Goal: Obtain resource: Obtain resource

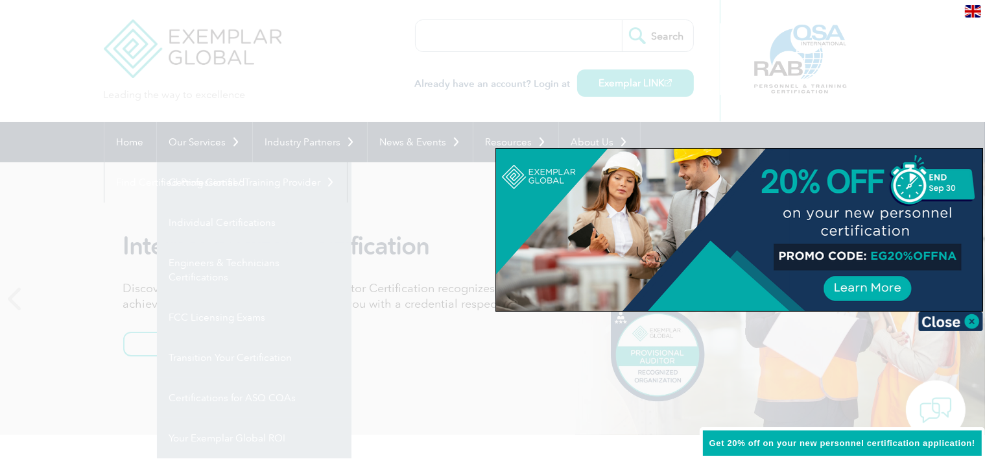
click at [288, 79] on div at bounding box center [492, 229] width 985 height 459
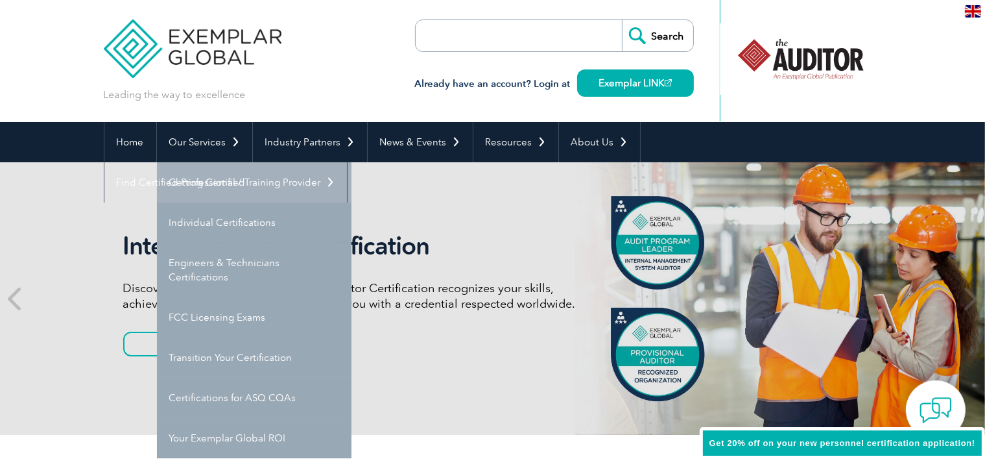
click at [221, 186] on link "Getting Certified" at bounding box center [254, 182] width 195 height 40
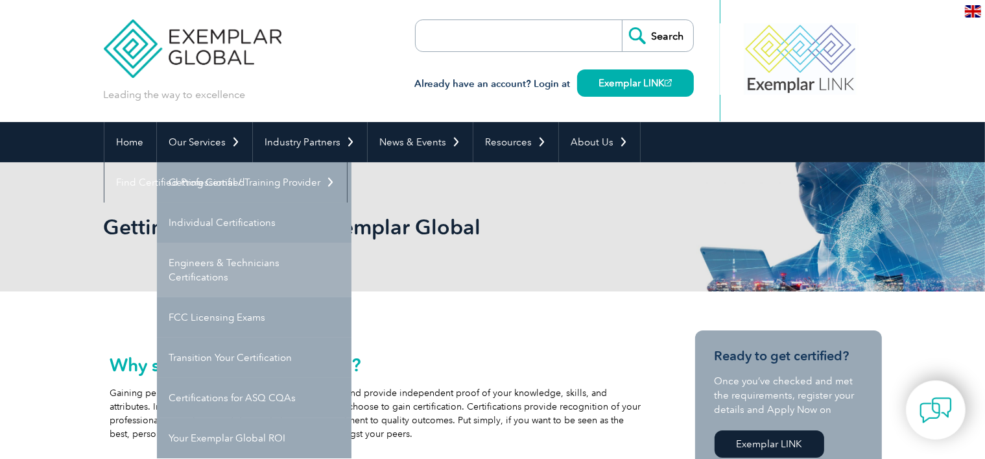
click at [241, 262] on link "Engineers & Technicians Certifications" at bounding box center [254, 270] width 195 height 54
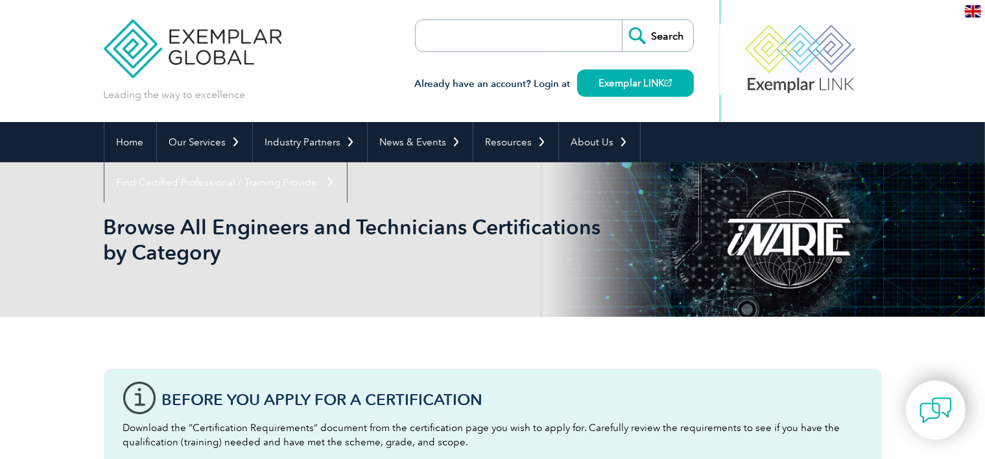
click at [454, 40] on input "search" at bounding box center [490, 35] width 136 height 31
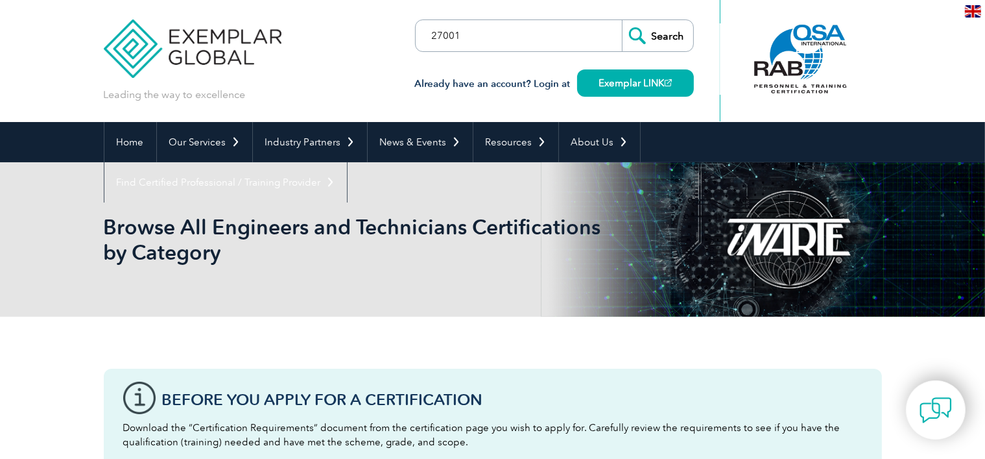
type input "27001"
click at [687, 38] on input "Search" at bounding box center [657, 35] width 71 height 31
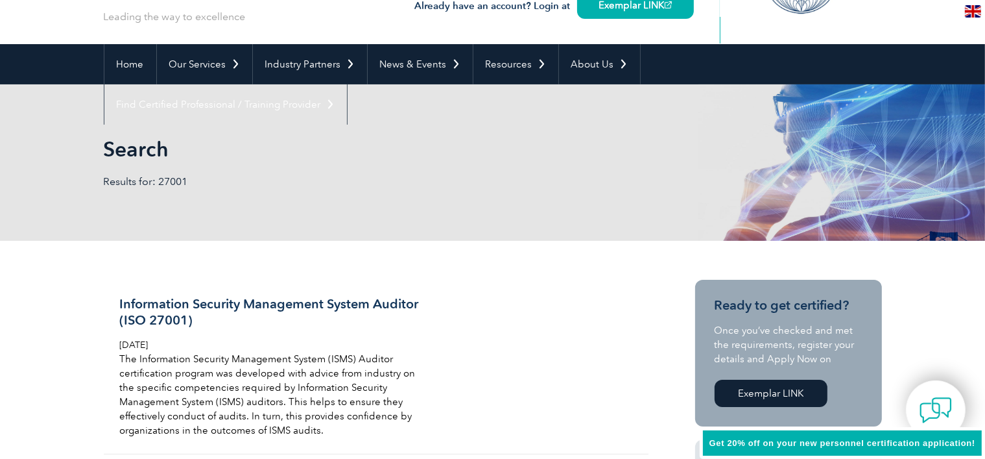
scroll to position [195, 0]
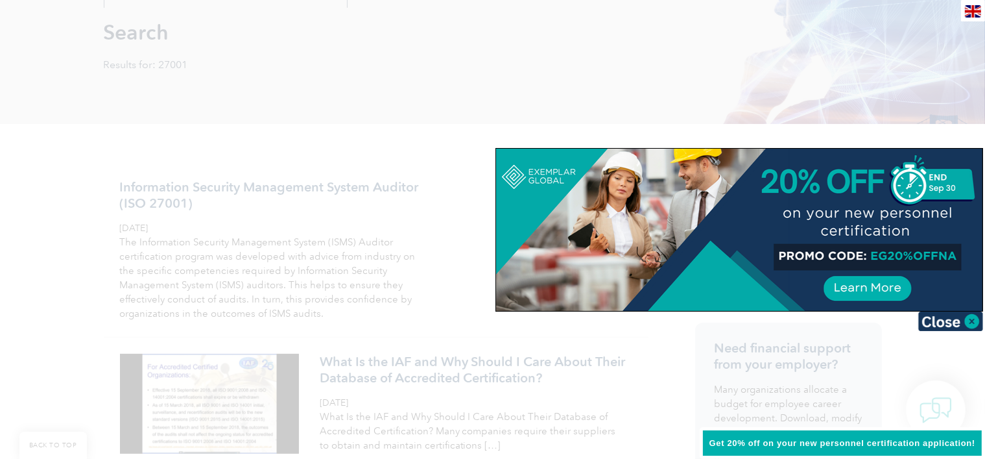
click at [377, 134] on div at bounding box center [492, 229] width 985 height 459
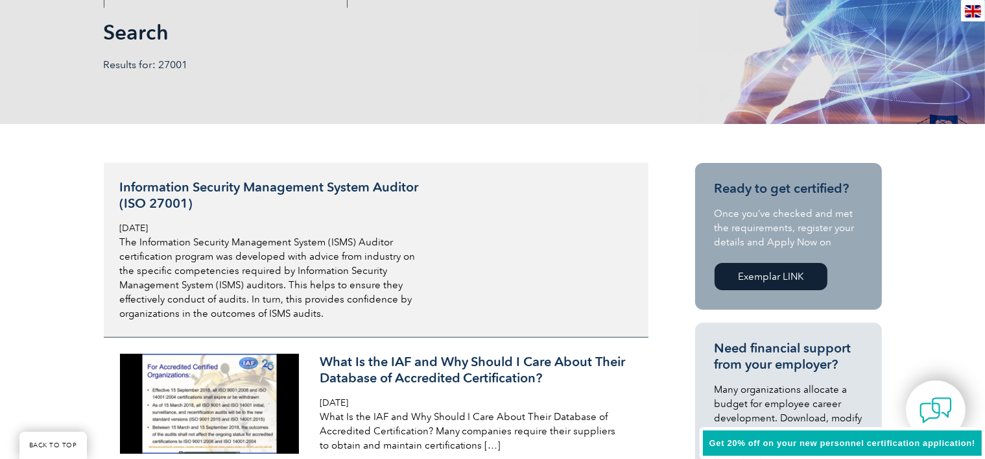
click at [360, 185] on h3 "Information Security Management System Auditor (ISO 27001)" at bounding box center [273, 195] width 307 height 32
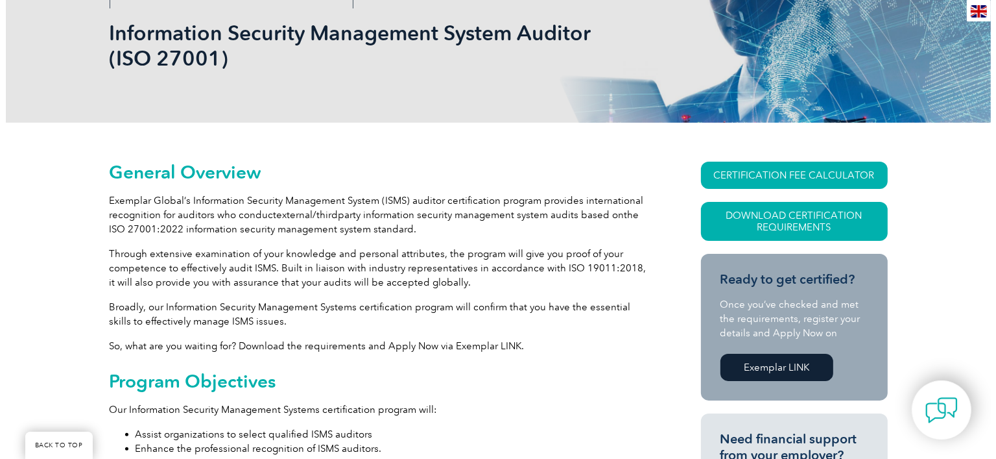
scroll to position [195, 0]
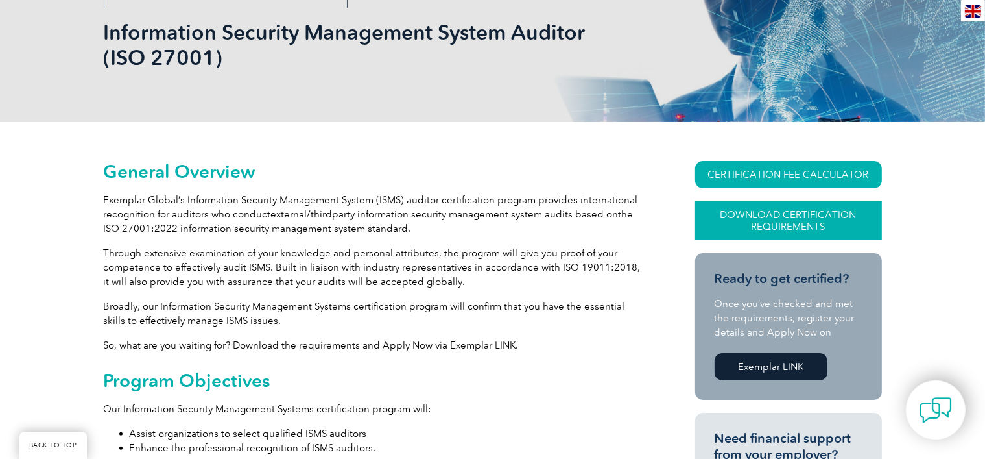
click at [729, 217] on link "Download Certification Requirements" at bounding box center [788, 220] width 187 height 39
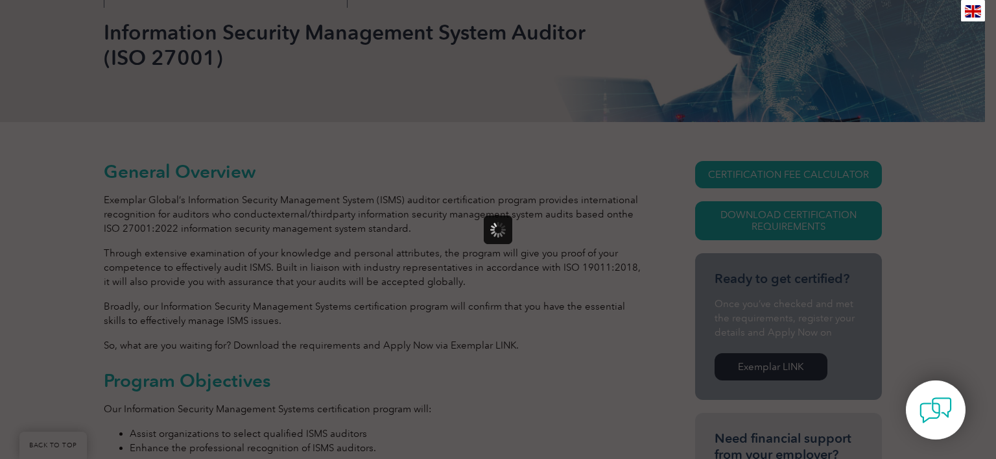
scroll to position [0, 0]
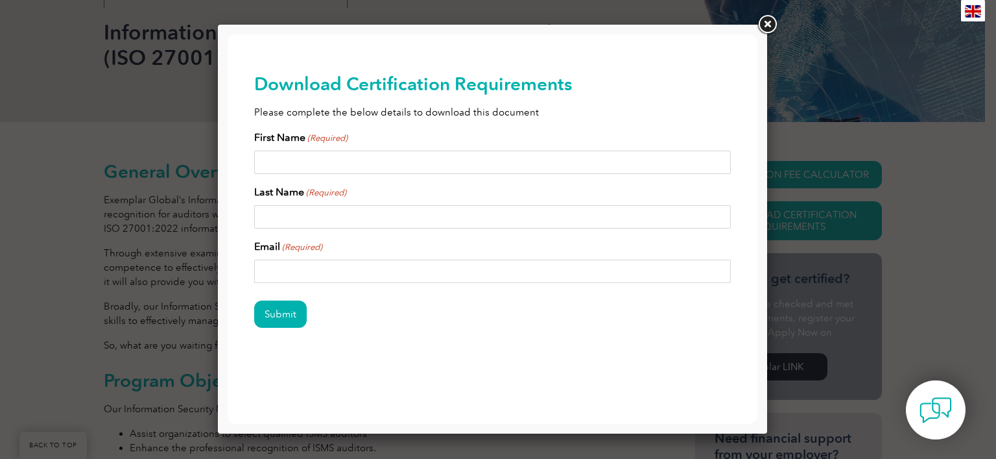
click at [563, 172] on input "First Name (Required)" at bounding box center [492, 162] width 477 height 23
click at [553, 166] on input "First Name (Required)" at bounding box center [492, 162] width 477 height 23
type input "[PERSON_NAME]"
type input "ÇAĞLIÖZ"
click at [398, 268] on input "Email (Required)" at bounding box center [492, 270] width 477 height 23
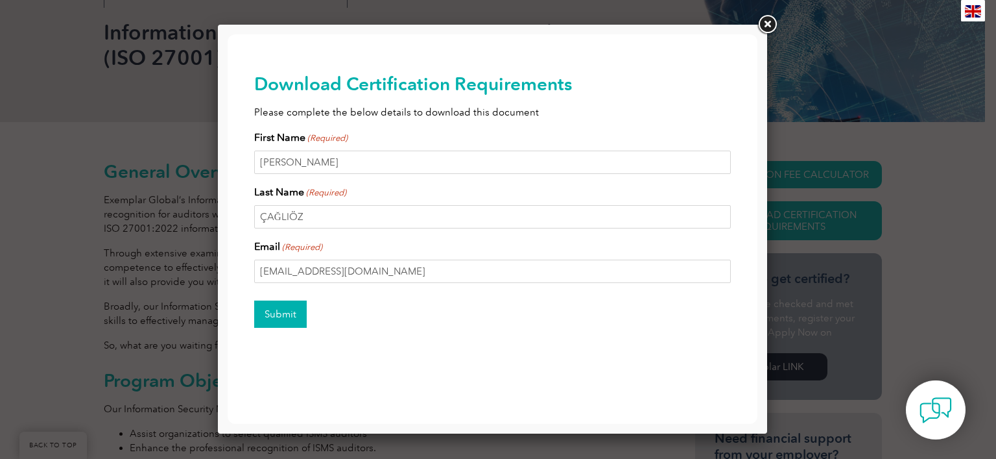
click at [285, 307] on input "Submit" at bounding box center [280, 313] width 53 height 27
drag, startPoint x: 341, startPoint y: 293, endPoint x: 321, endPoint y: 281, distance: 23.3
click at [341, 291] on div "Submit" at bounding box center [492, 315] width 477 height 56
click at [272, 272] on input "[EMAIL_ADDRESS][DOMAIN_NAME]" at bounding box center [492, 270] width 477 height 23
click at [268, 272] on input "[EMAIL_ADDRESS][DOMAIN_NAME]" at bounding box center [492, 270] width 477 height 23
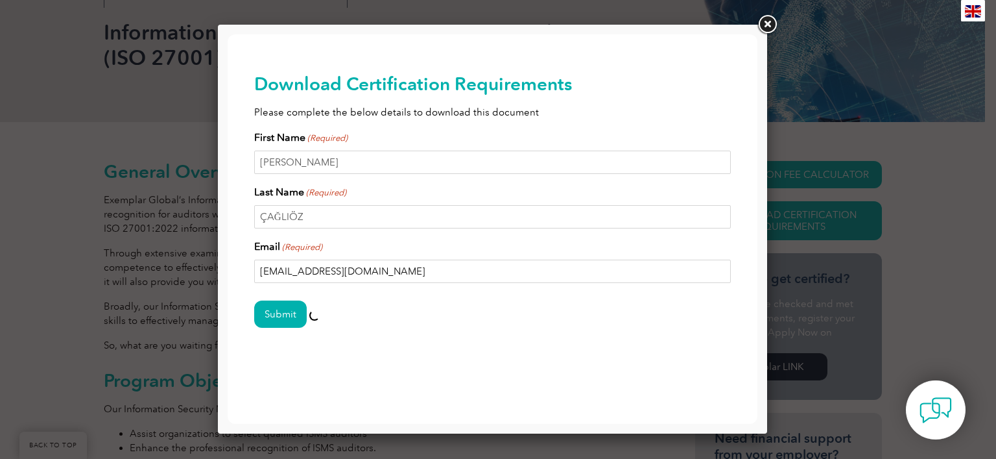
type input "[EMAIL_ADDRESS][DOMAIN_NAME]"
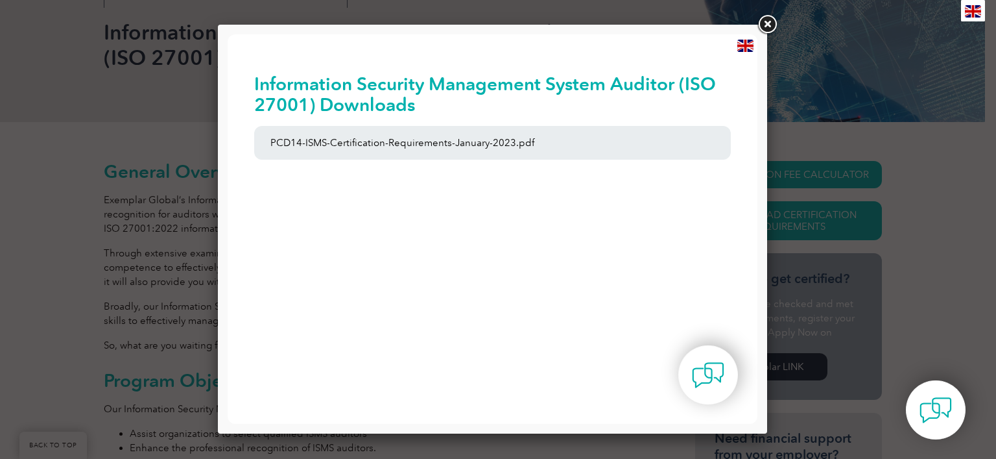
click at [769, 25] on link at bounding box center [767, 24] width 23 height 23
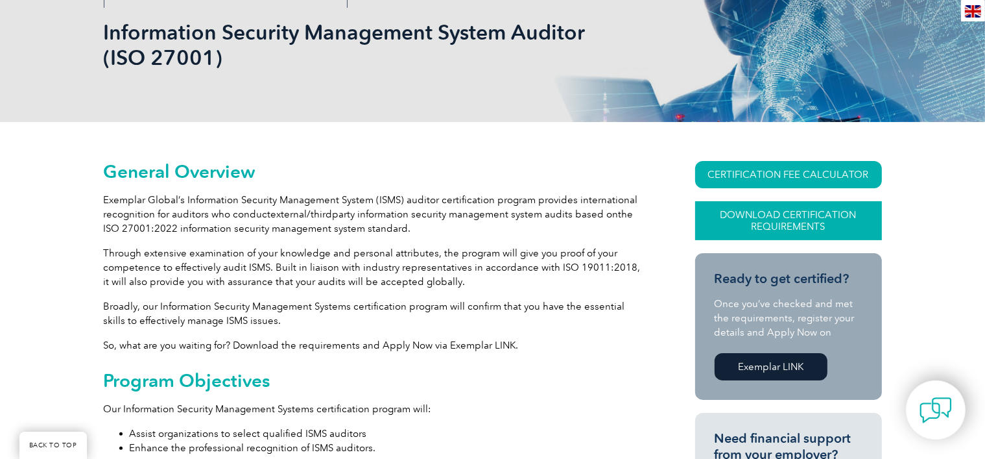
click at [786, 230] on link "Download Certification Requirements" at bounding box center [788, 220] width 187 height 39
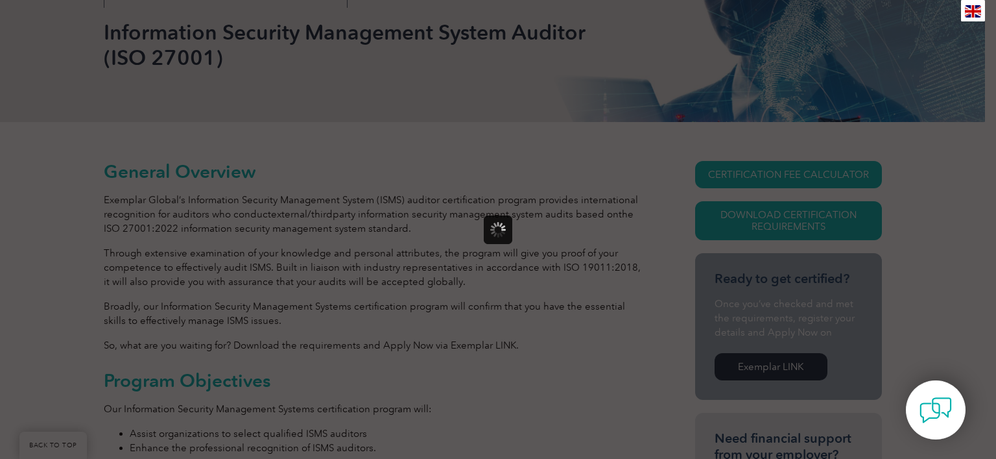
click at [623, 157] on div at bounding box center [498, 229] width 996 height 459
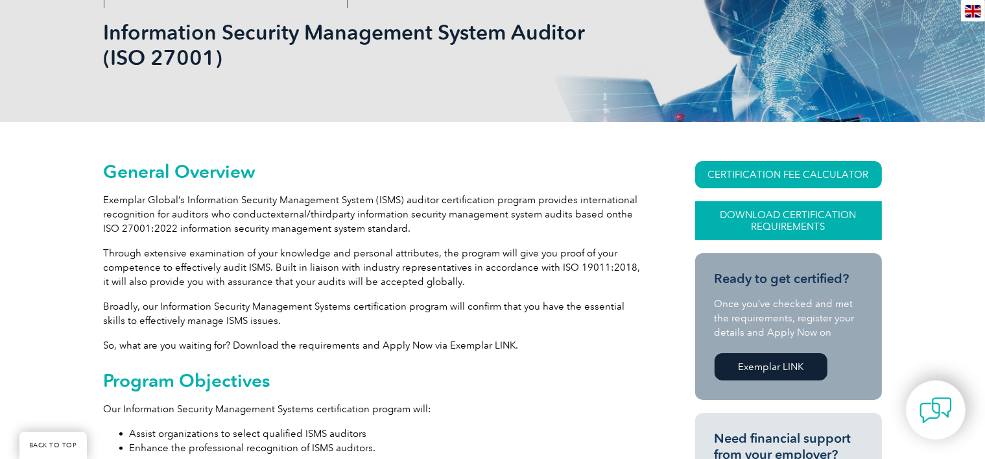
click at [765, 215] on link "Download Certification Requirements" at bounding box center [788, 220] width 187 height 39
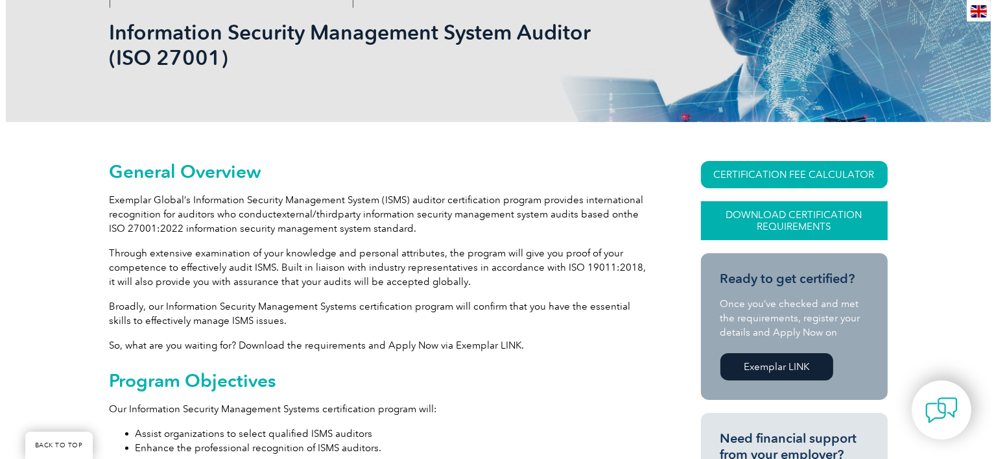
scroll to position [195, 0]
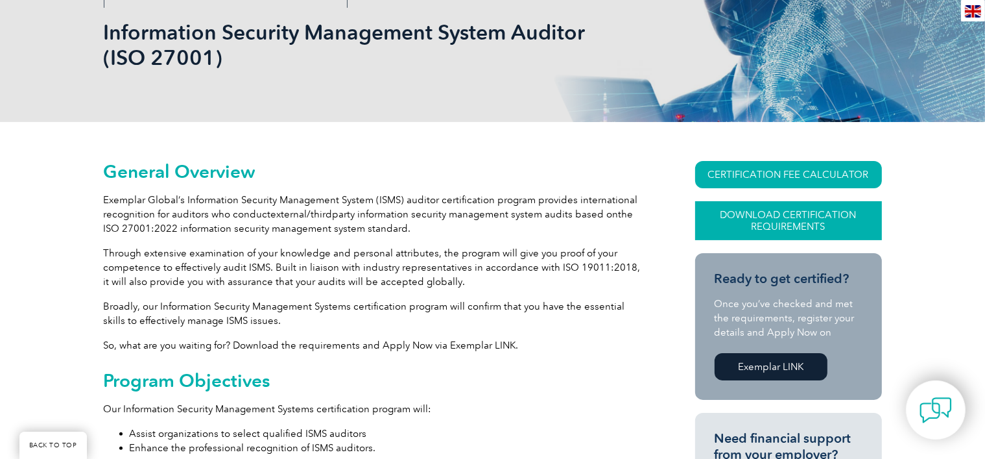
click at [788, 220] on link "Download Certification Requirements" at bounding box center [788, 220] width 187 height 39
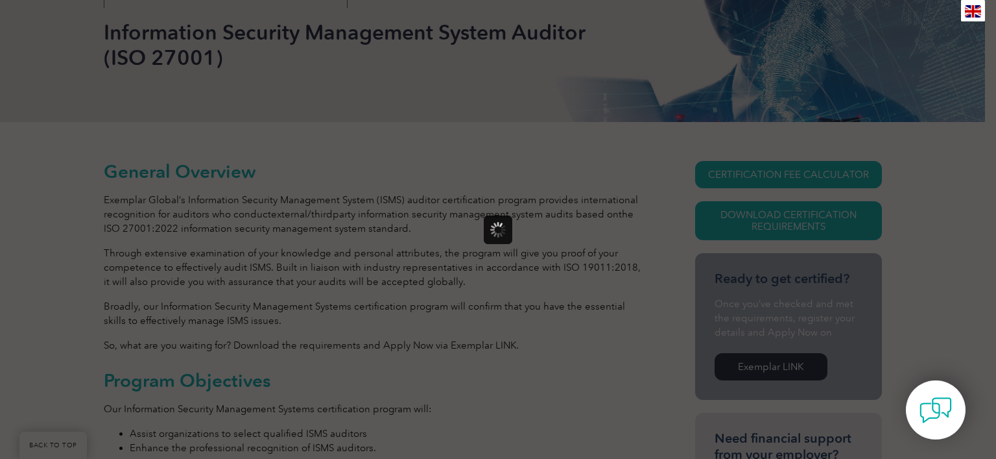
scroll to position [0, 0]
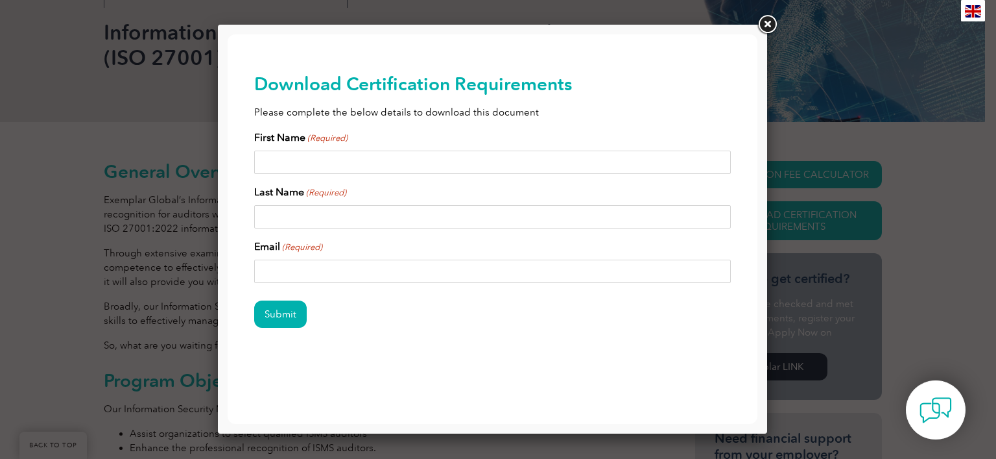
click at [353, 166] on input "First Name (Required)" at bounding box center [492, 162] width 477 height 23
type input "[PERSON_NAME]"
type input "ÇAĞLIÖZ"
click at [350, 269] on input "Email (Required)" at bounding box center [492, 270] width 477 height 23
type input "hcaglioz@hotmail.com"
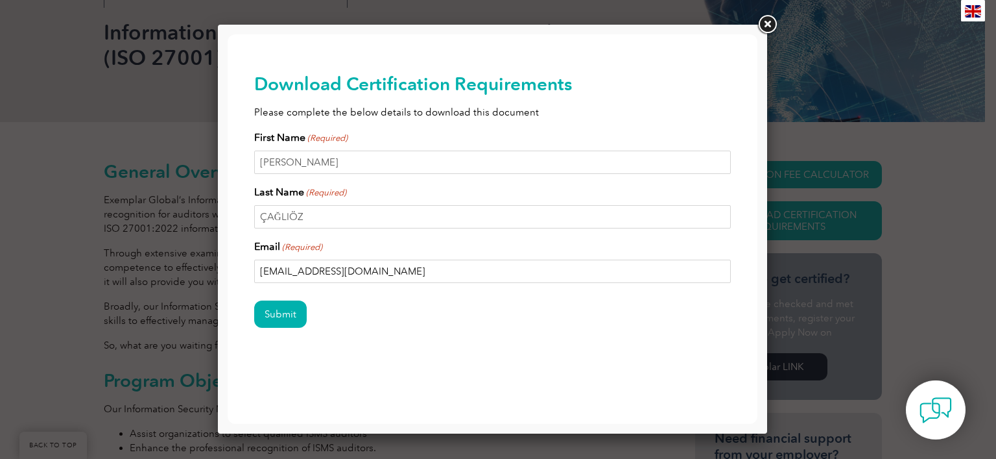
drag, startPoint x: 306, startPoint y: 272, endPoint x: 340, endPoint y: 272, distance: 33.7
click at [340, 272] on input "hcaglioz@hotmail.com" at bounding box center [492, 270] width 477 height 23
click at [285, 313] on input "Submit" at bounding box center [280, 313] width 53 height 27
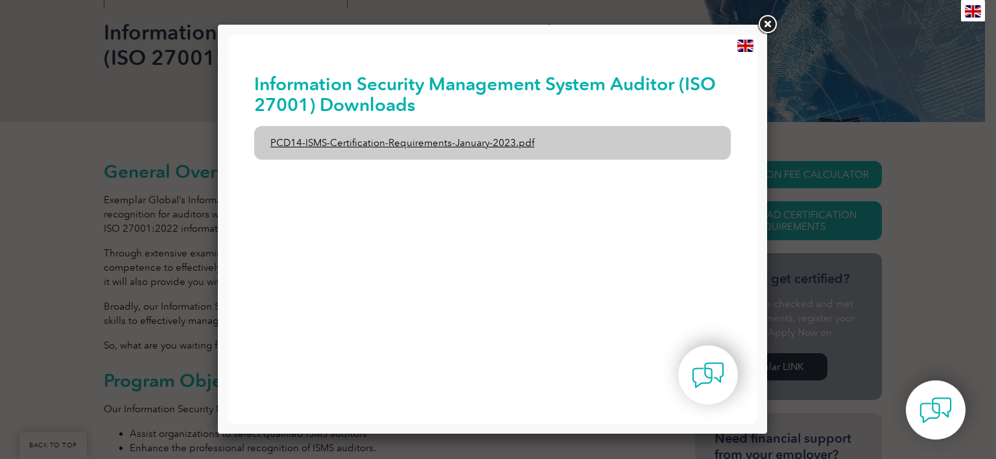
click at [485, 142] on link "PCD14-ISMS-Certification-Requirements-January-2023.pdf" at bounding box center [492, 143] width 477 height 34
click at [496, 148] on link "PCD14-ISMS-Certification-Requirements-January-2023.pdf" at bounding box center [492, 143] width 477 height 34
